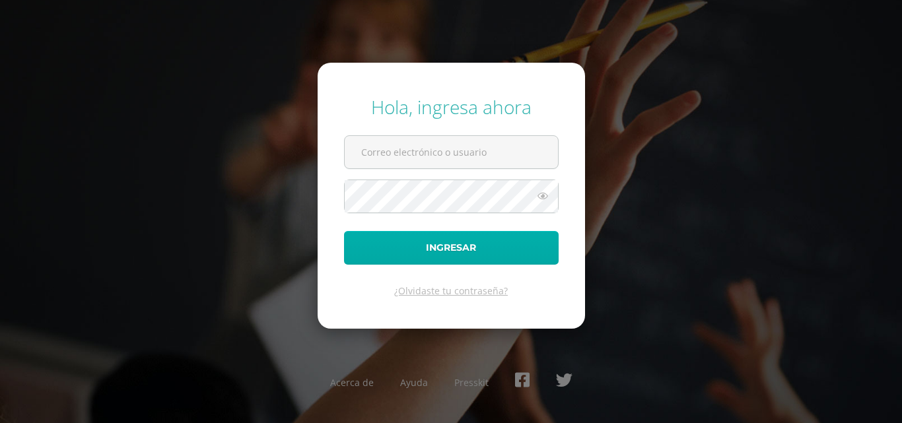
type input "[EMAIL_ADDRESS][DOMAIN_NAME]"
click at [483, 250] on button "Ingresar" at bounding box center [451, 248] width 215 height 34
